Goal: Task Accomplishment & Management: Manage account settings

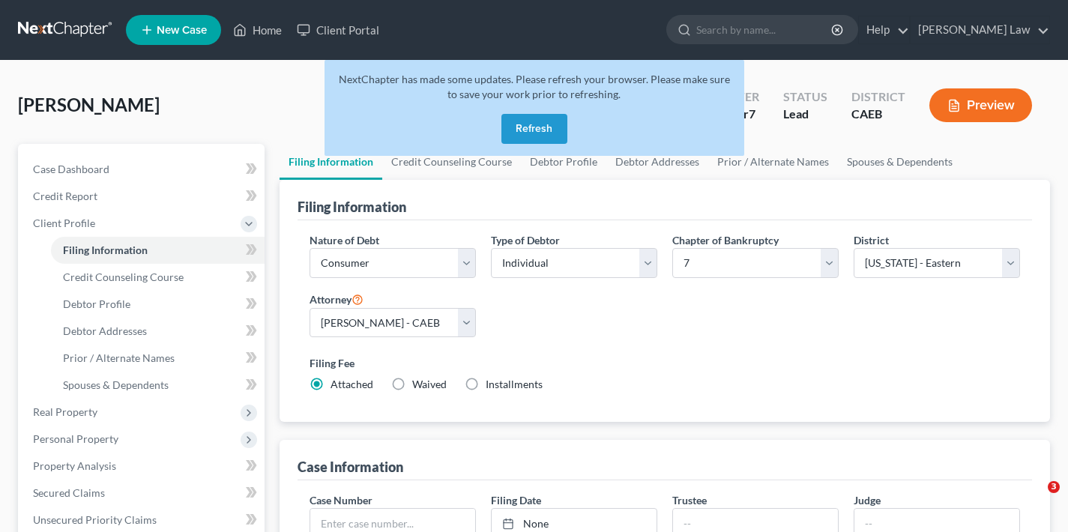
select select "1"
select select "0"
select select "8"
select select "4"
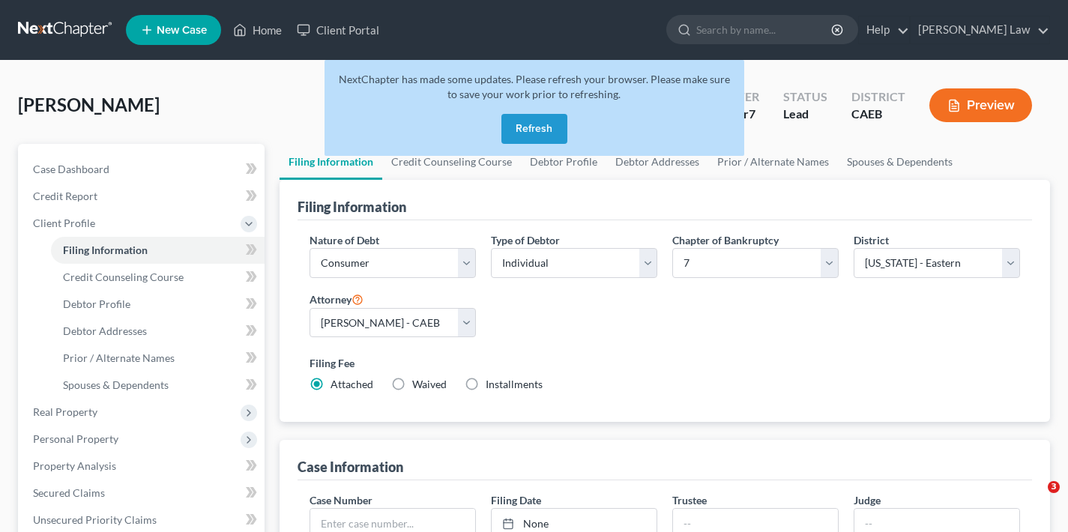
select select "4"
click at [532, 127] on button "Refresh" at bounding box center [534, 129] width 66 height 30
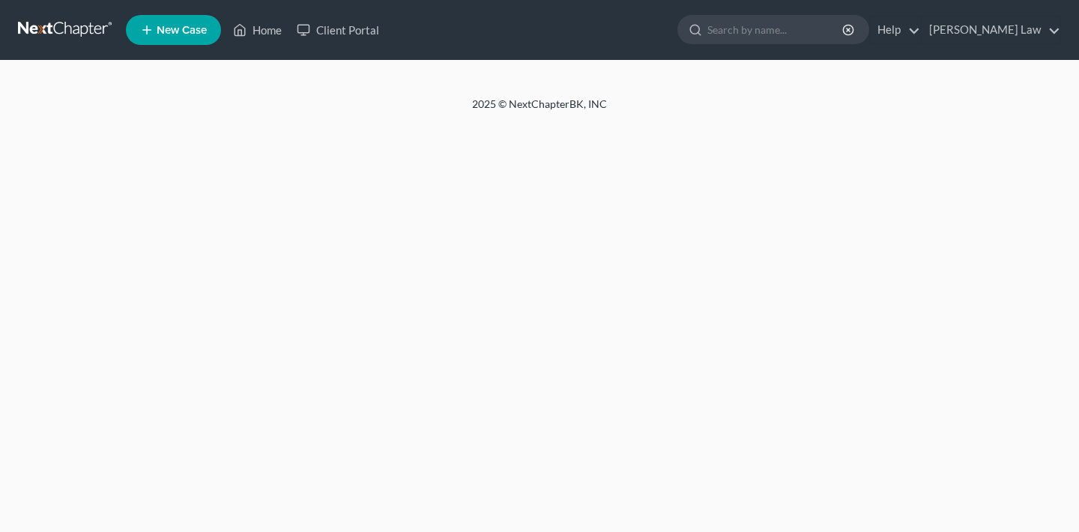
select select "1"
select select "0"
select select "4"
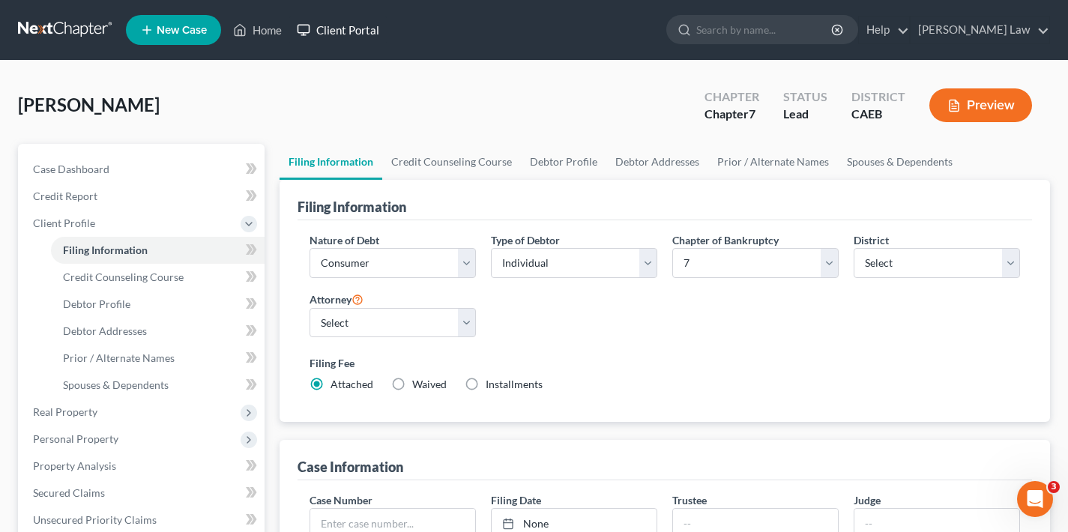
click at [341, 31] on link "Client Portal" at bounding box center [337, 29] width 97 height 27
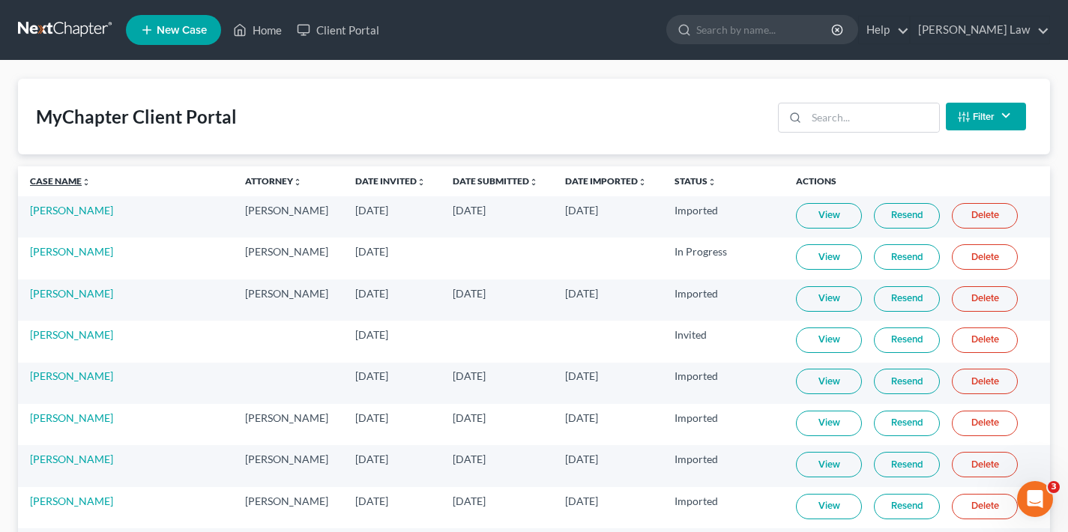
click at [64, 180] on link "Case Name unfold_more expand_more expand_less" at bounding box center [60, 180] width 61 height 11
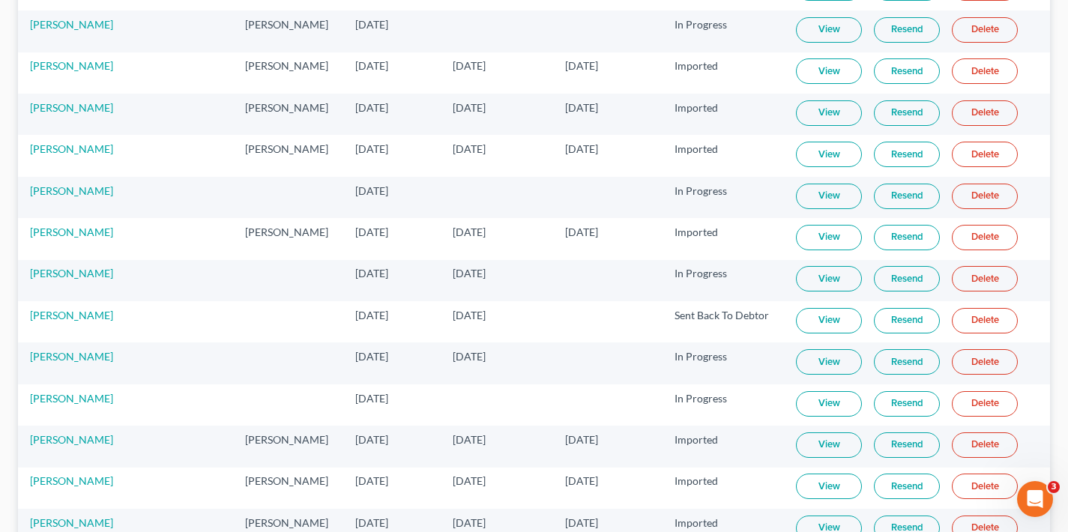
scroll to position [2298, 0]
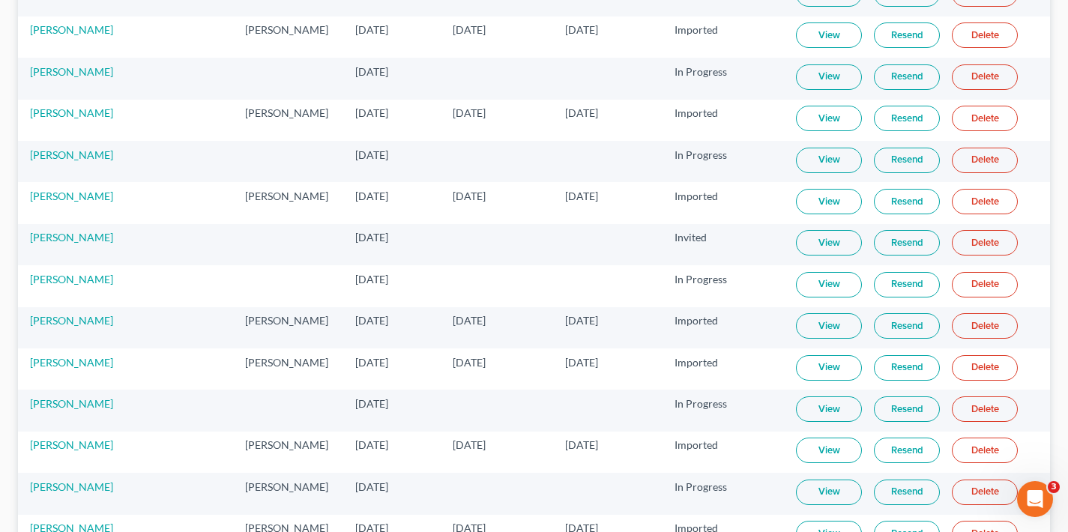
click at [896, 242] on link "Resend" at bounding box center [907, 242] width 66 height 25
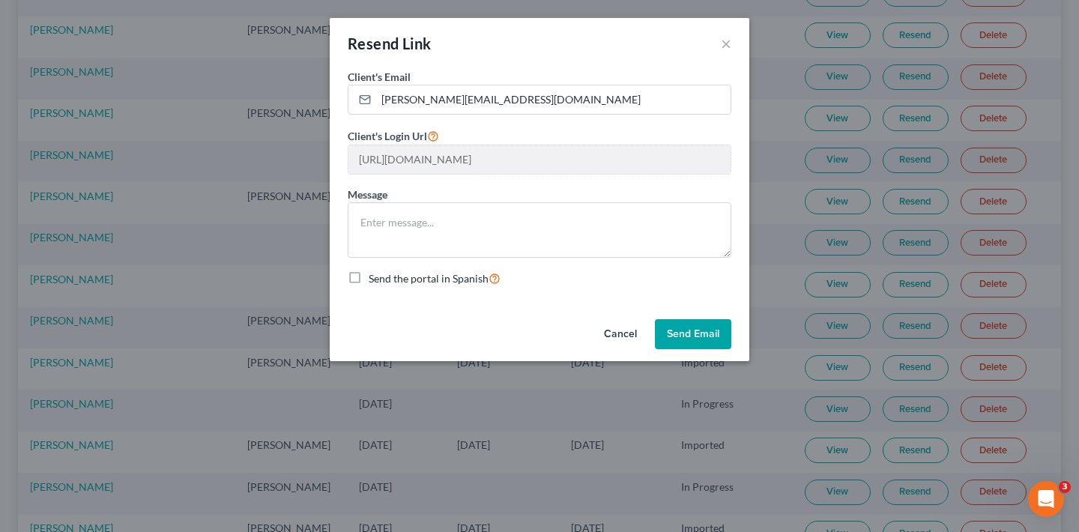
click at [696, 332] on button "Send Email" at bounding box center [693, 334] width 76 height 30
